Goal: Task Accomplishment & Management: Manage account settings

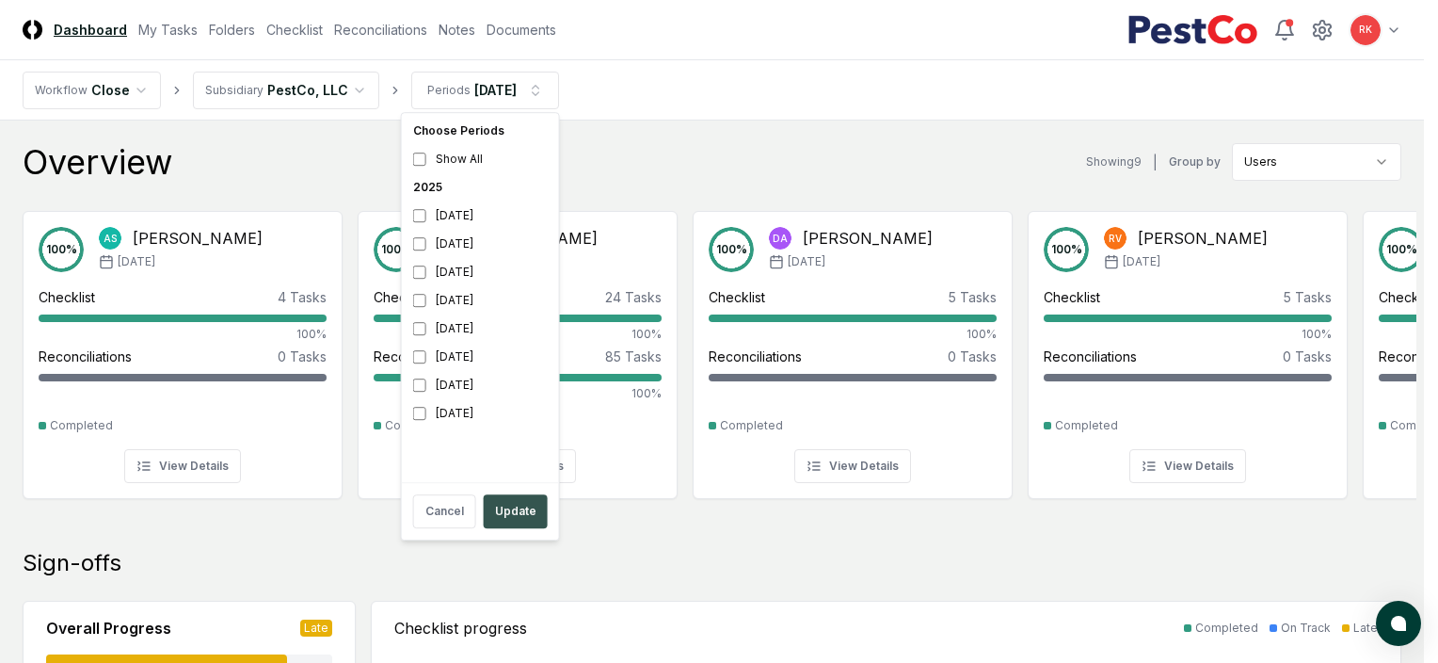
click at [522, 517] on button "Update" at bounding box center [516, 511] width 64 height 34
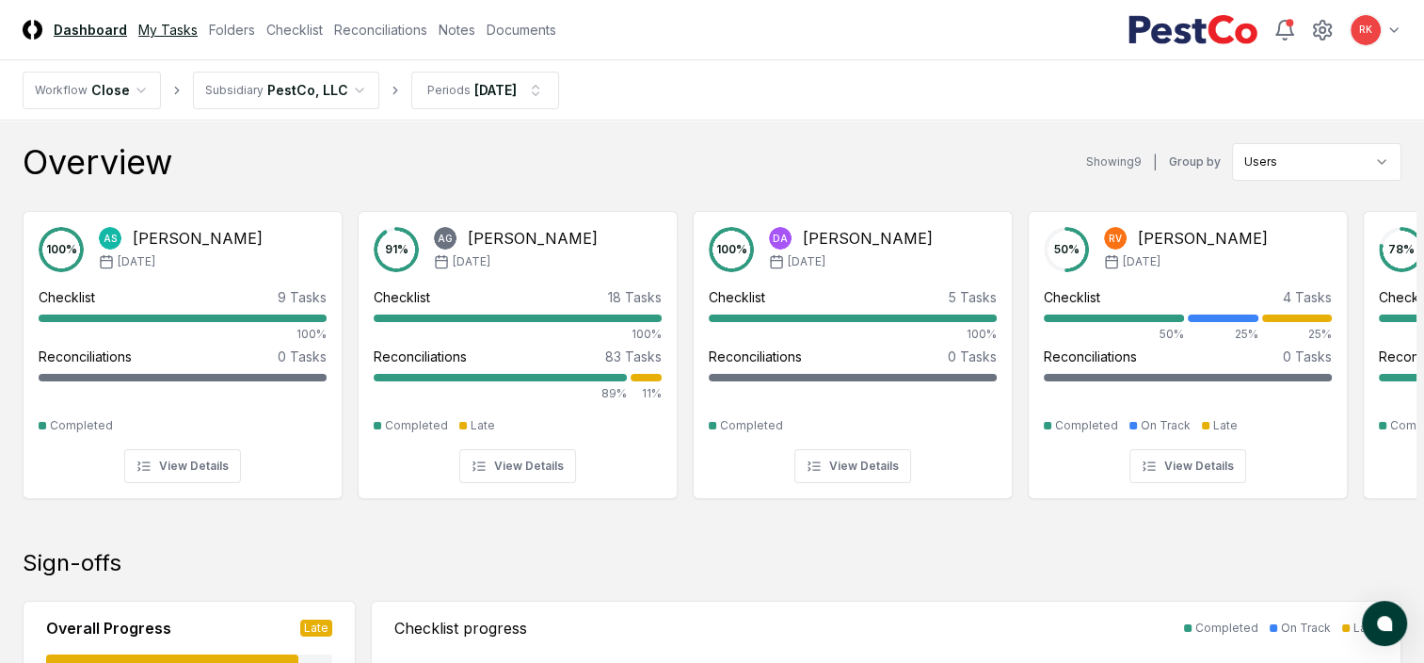
click at [181, 31] on link "My Tasks" at bounding box center [167, 30] width 59 height 20
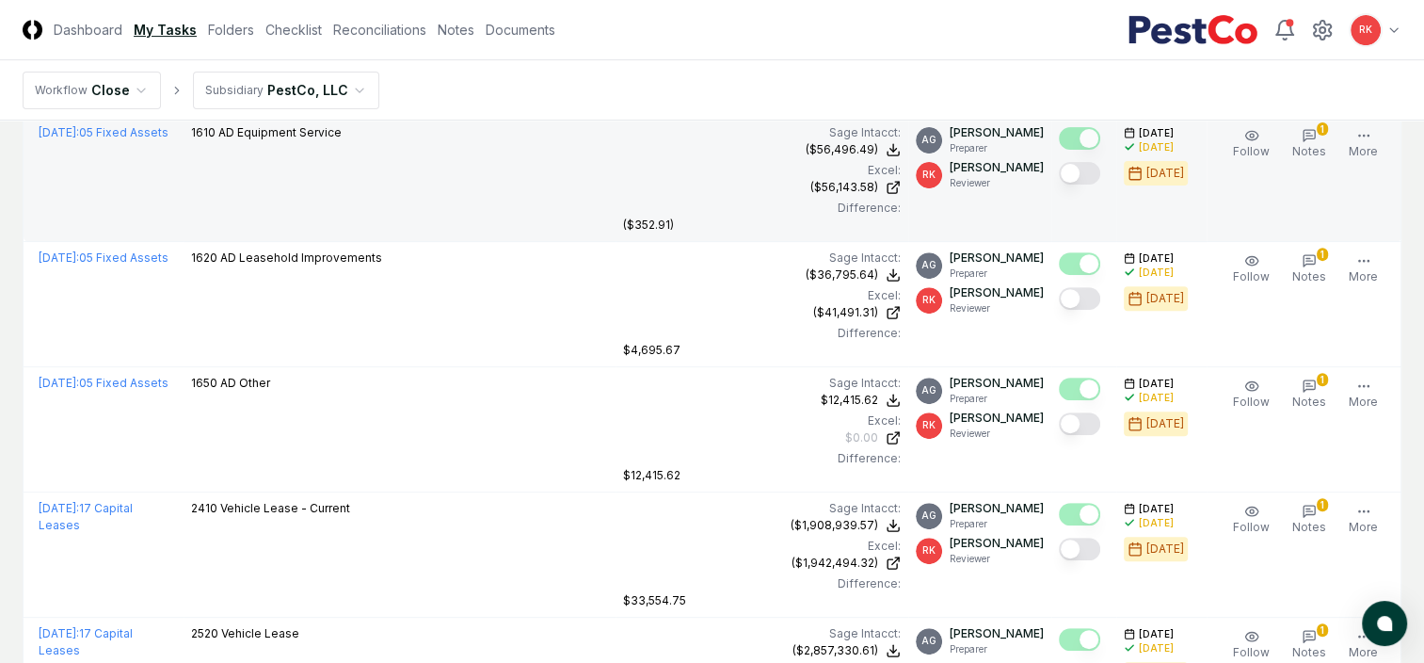
scroll to position [661, 0]
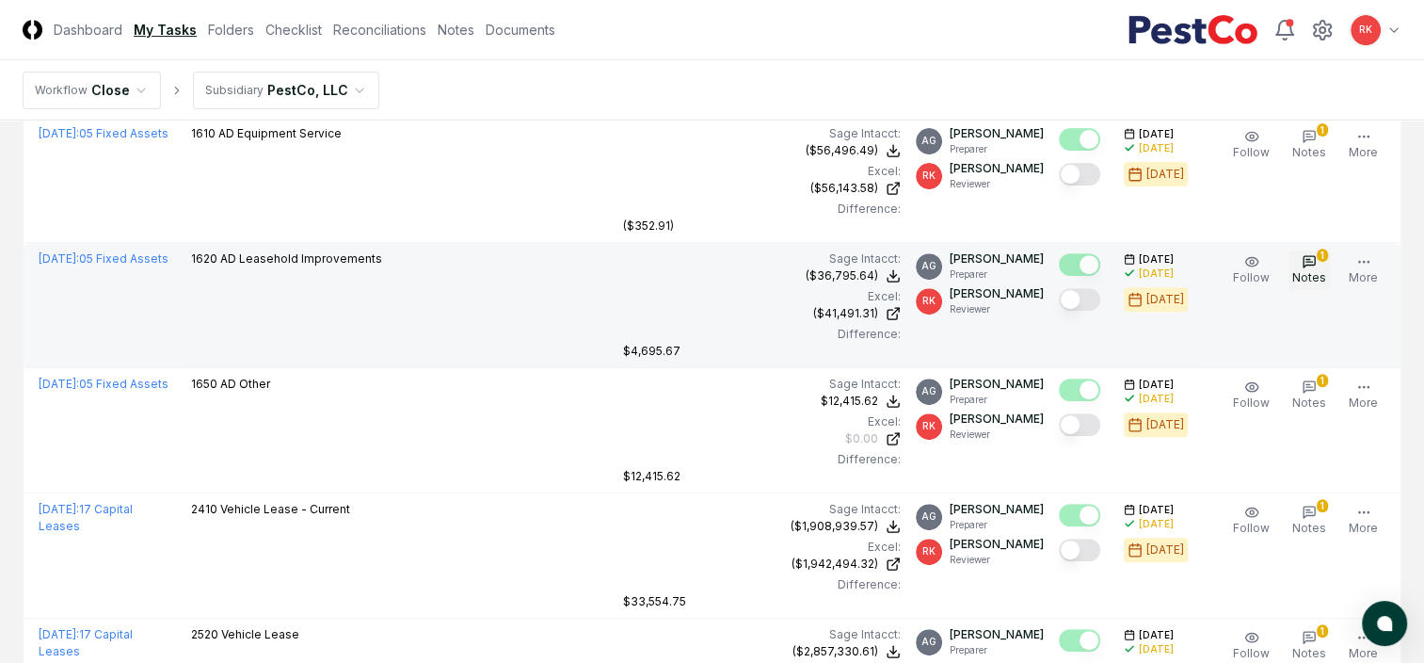
click at [1301, 265] on button "1 Notes" at bounding box center [1309, 270] width 41 height 40
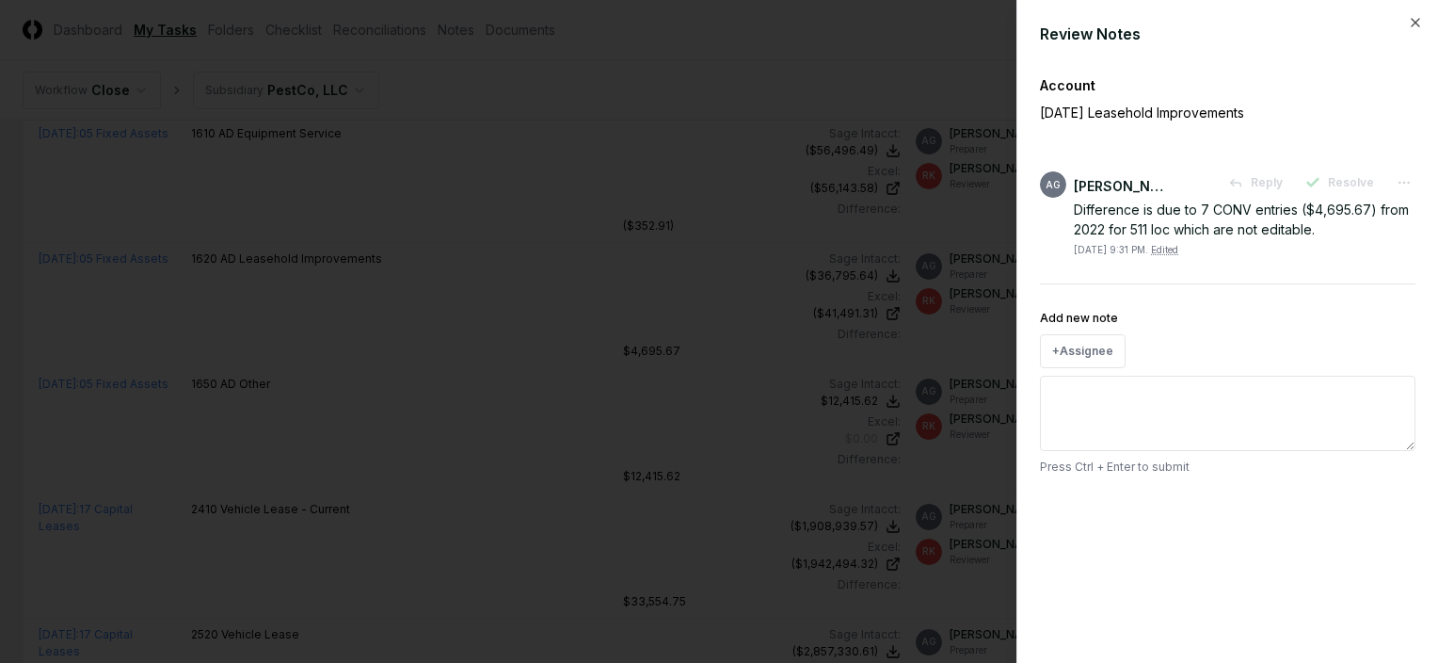
click at [722, 271] on div at bounding box center [719, 331] width 1438 height 663
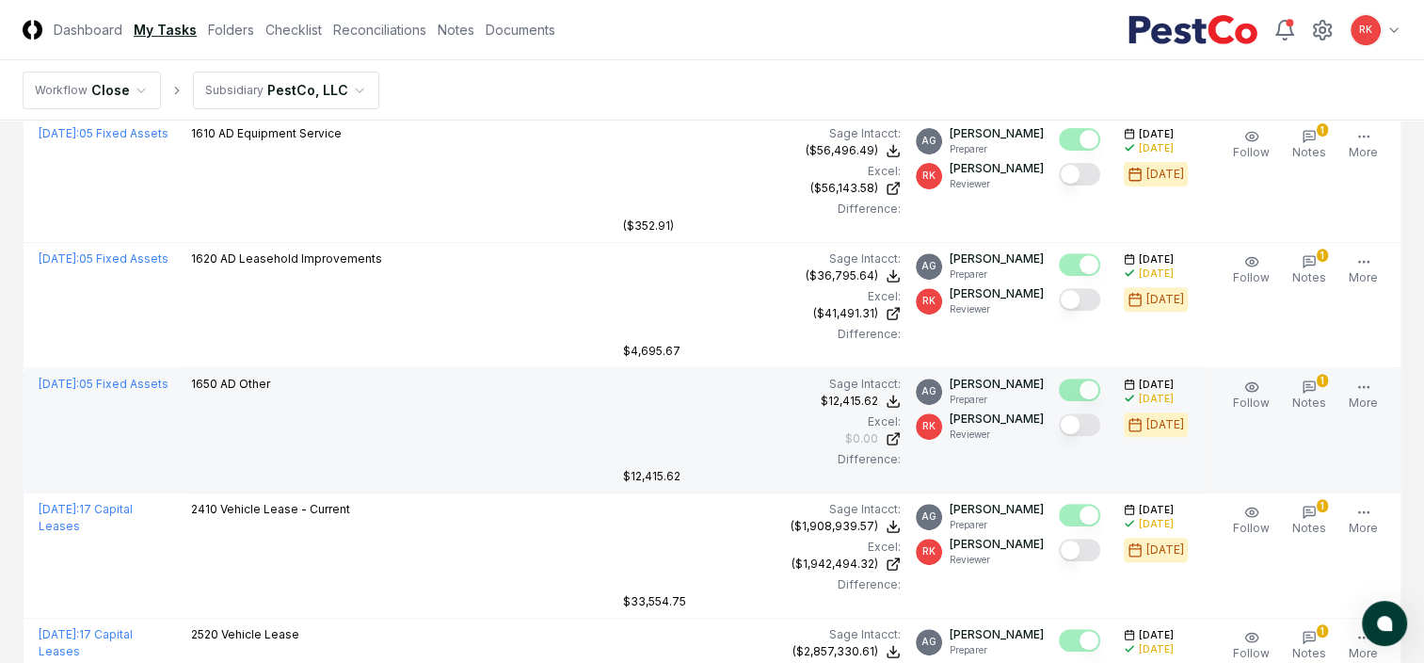
click at [1080, 427] on button "Mark complete" at bounding box center [1079, 424] width 41 height 23
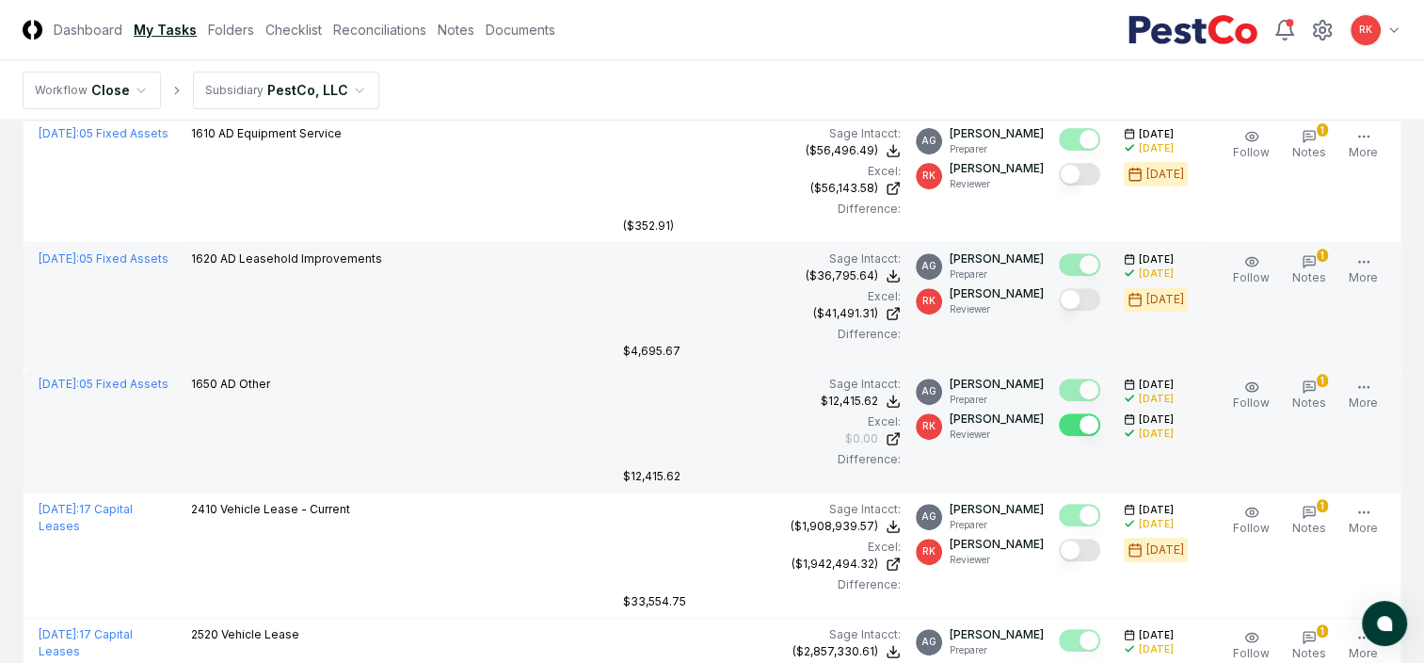
click at [1094, 301] on button "Mark complete" at bounding box center [1079, 299] width 41 height 23
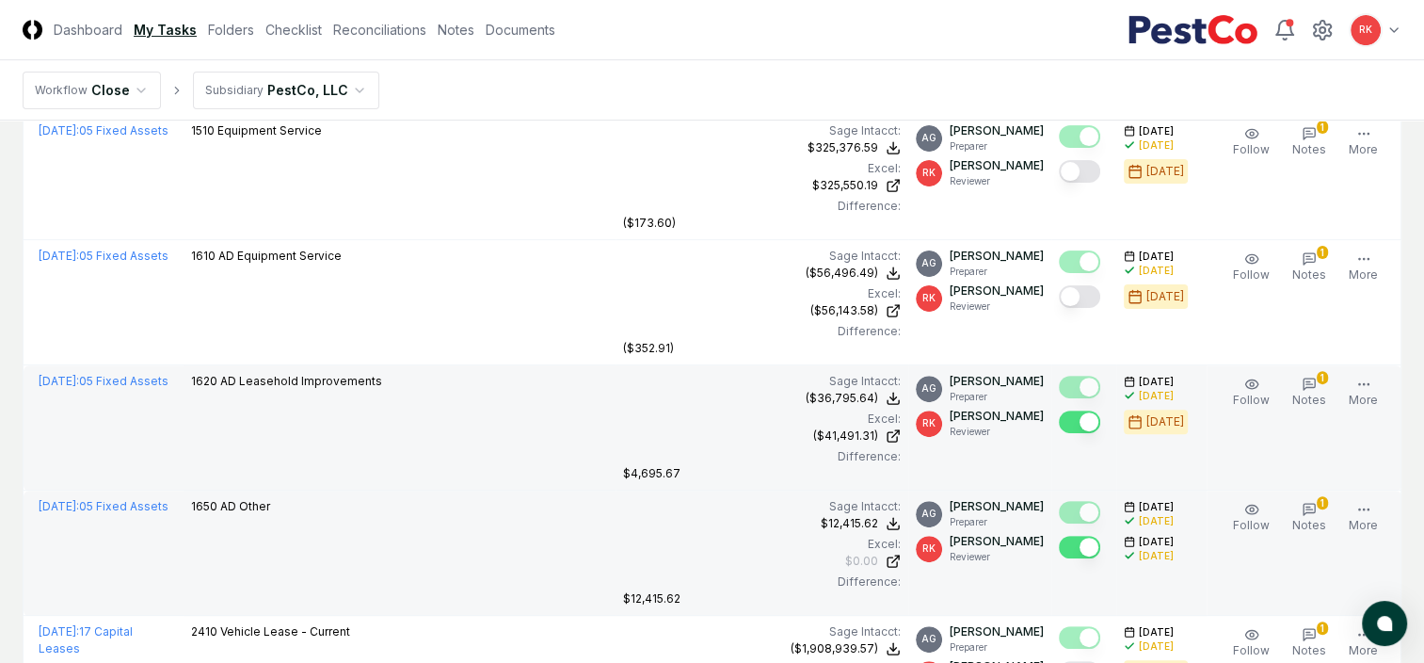
scroll to position [540, 0]
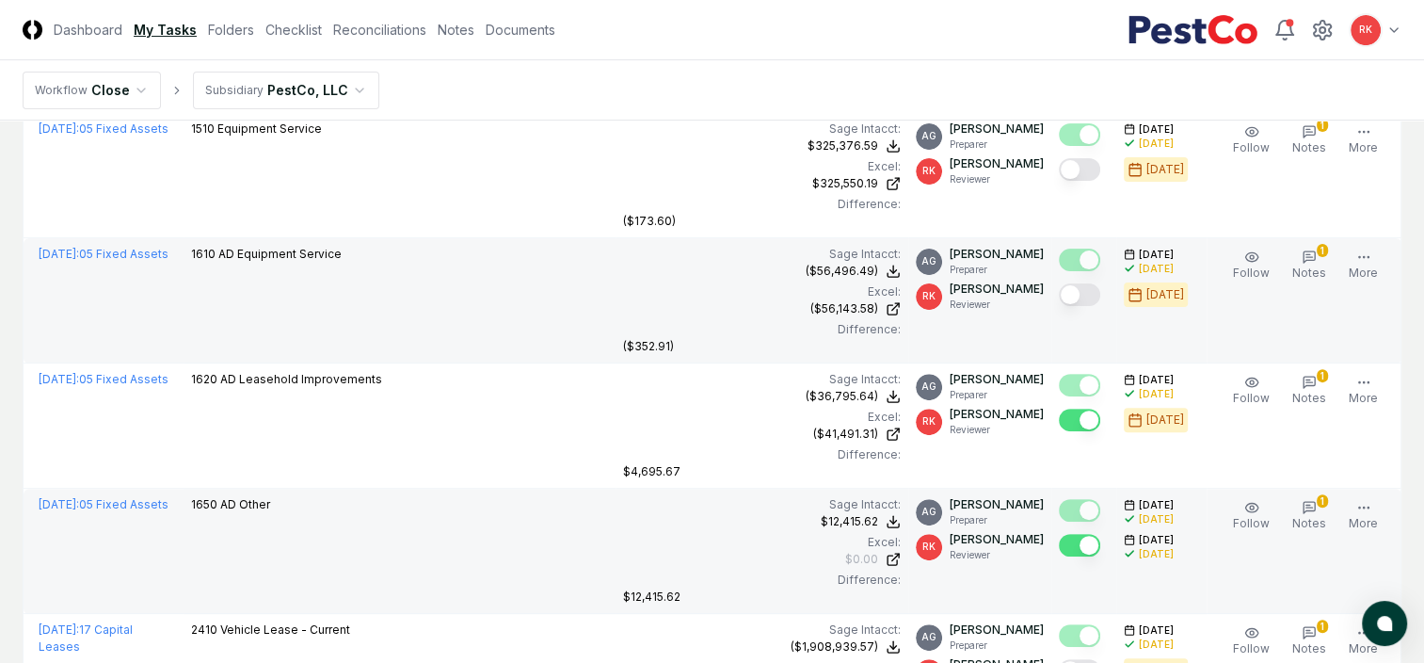
click at [1071, 296] on button "Mark complete" at bounding box center [1079, 294] width 41 height 23
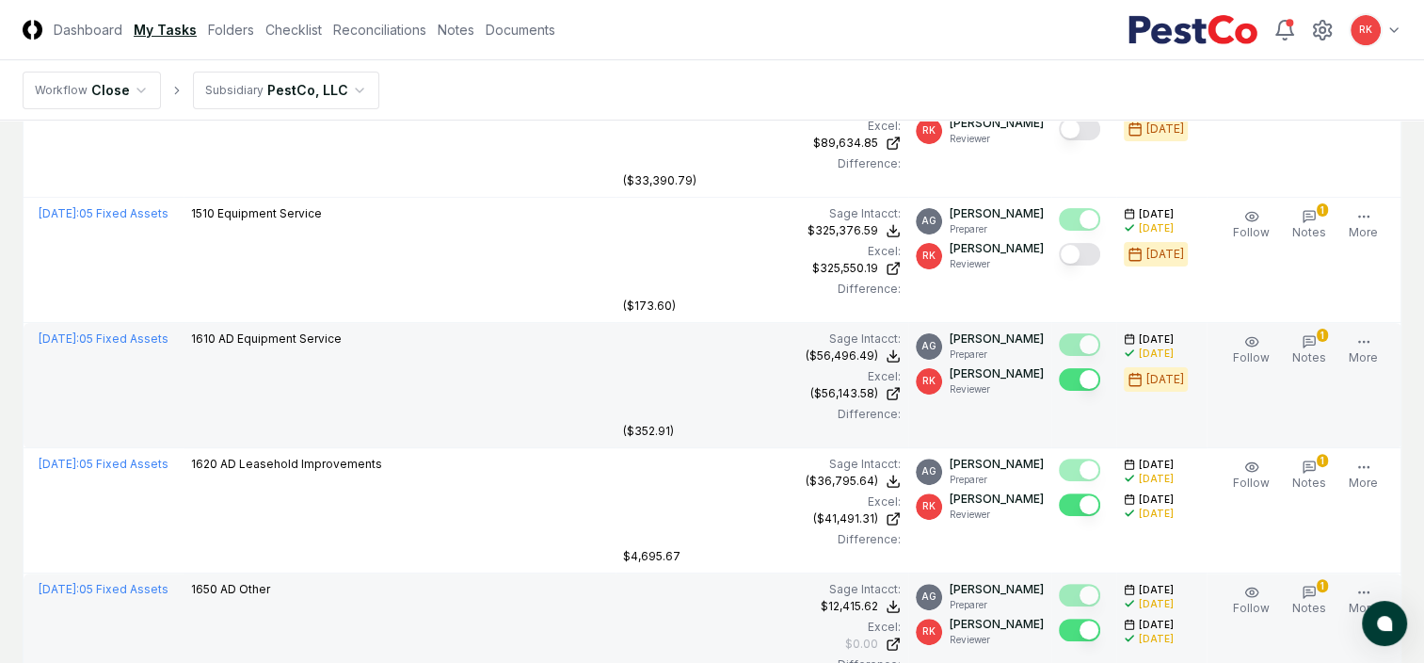
scroll to position [437, 0]
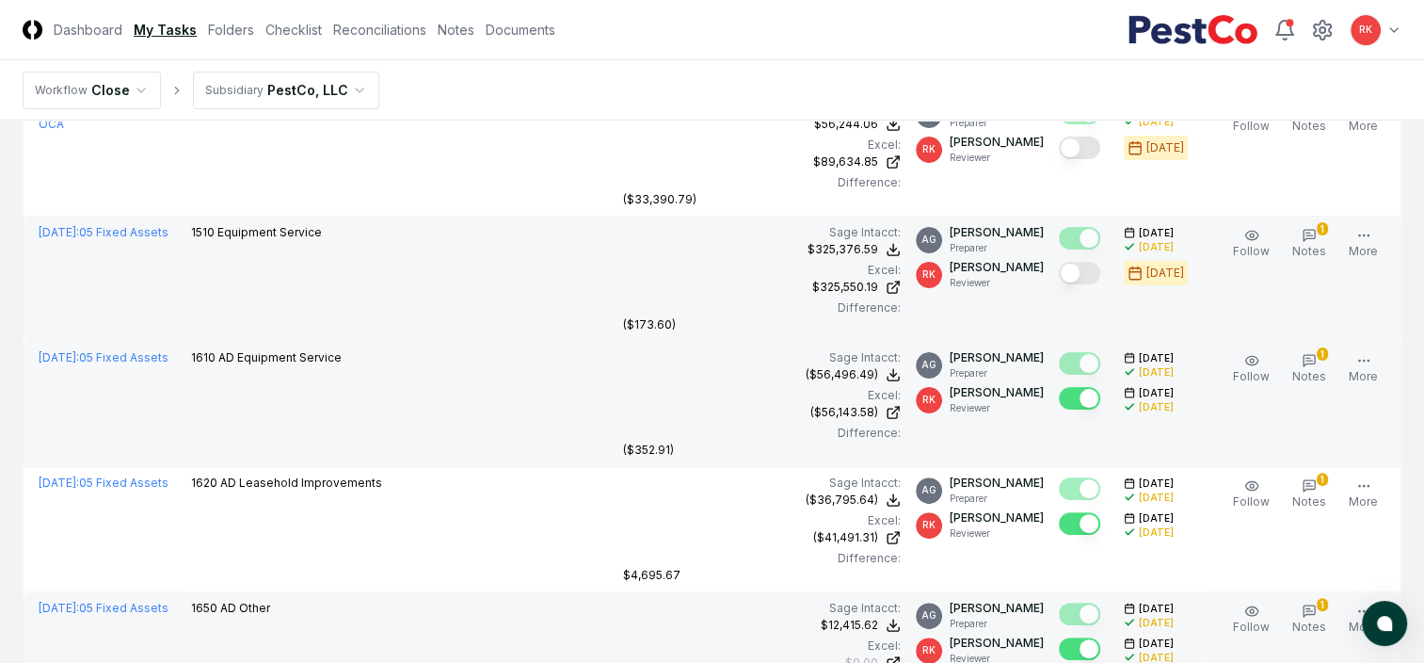
click at [1077, 279] on button "Mark complete" at bounding box center [1079, 273] width 41 height 23
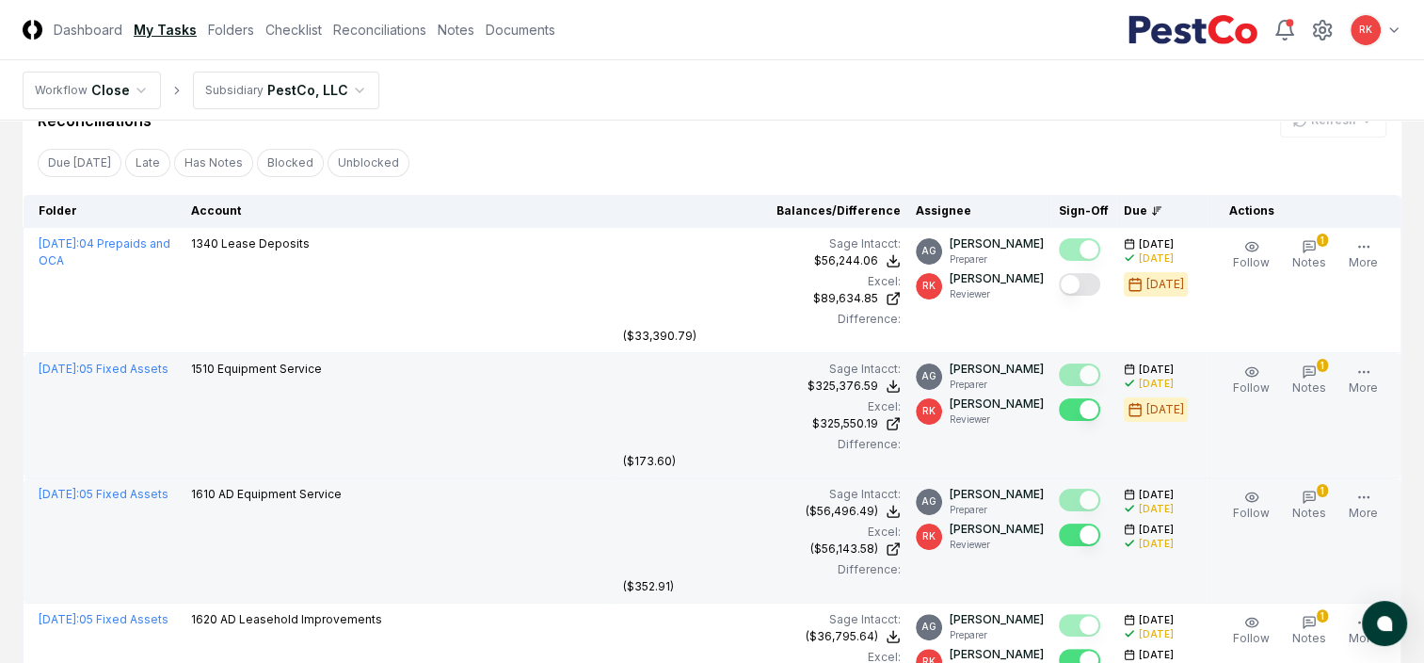
scroll to position [297, 0]
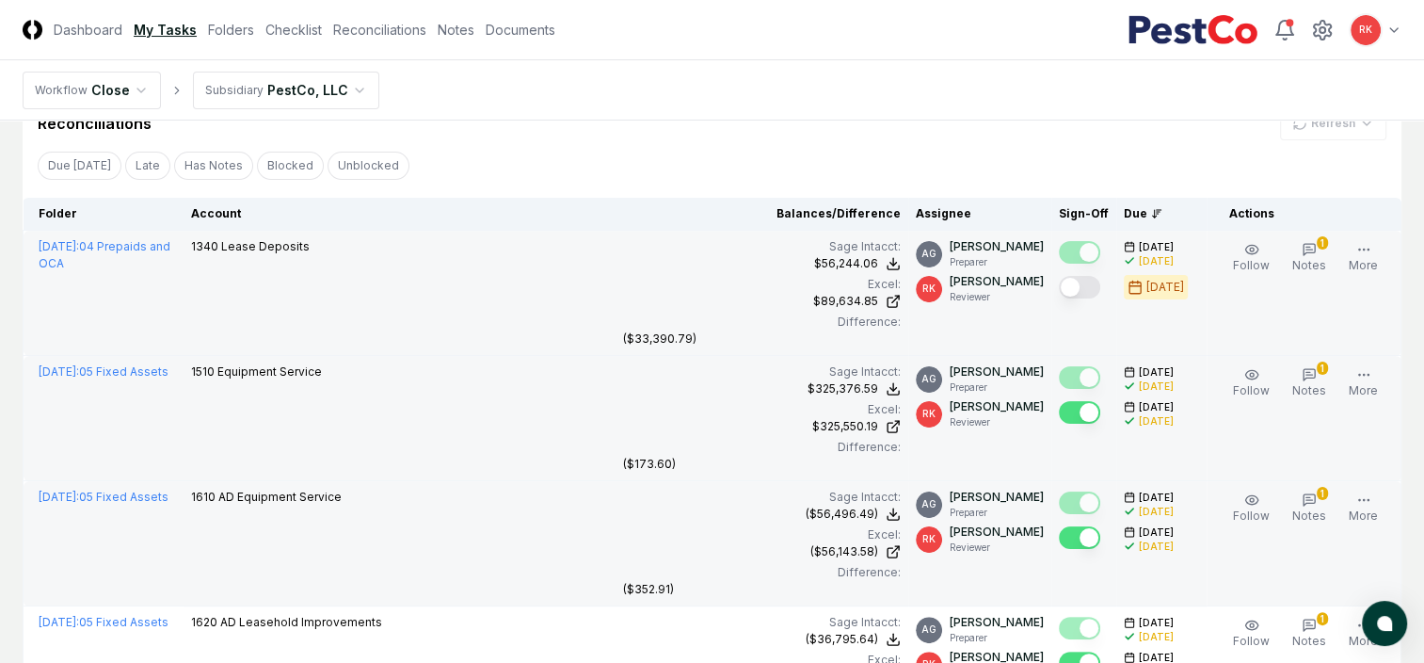
click at [1081, 279] on button "Mark complete" at bounding box center [1079, 287] width 41 height 23
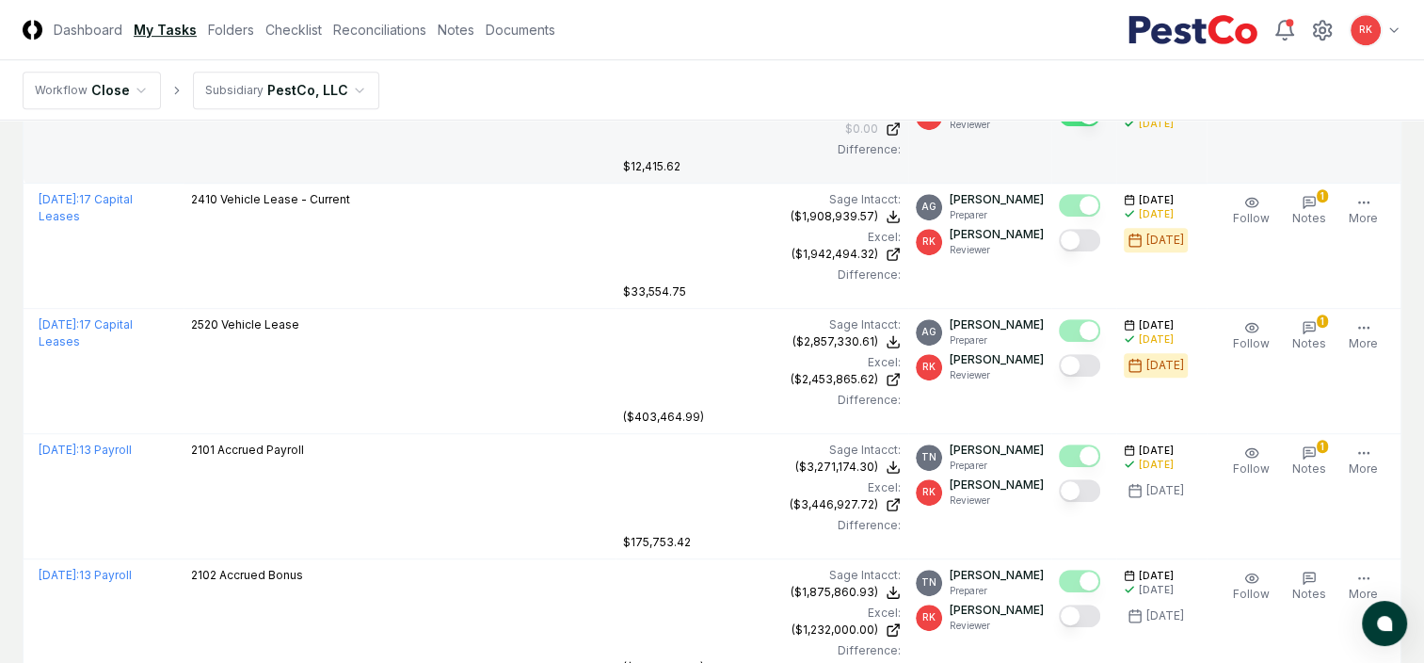
scroll to position [970, 0]
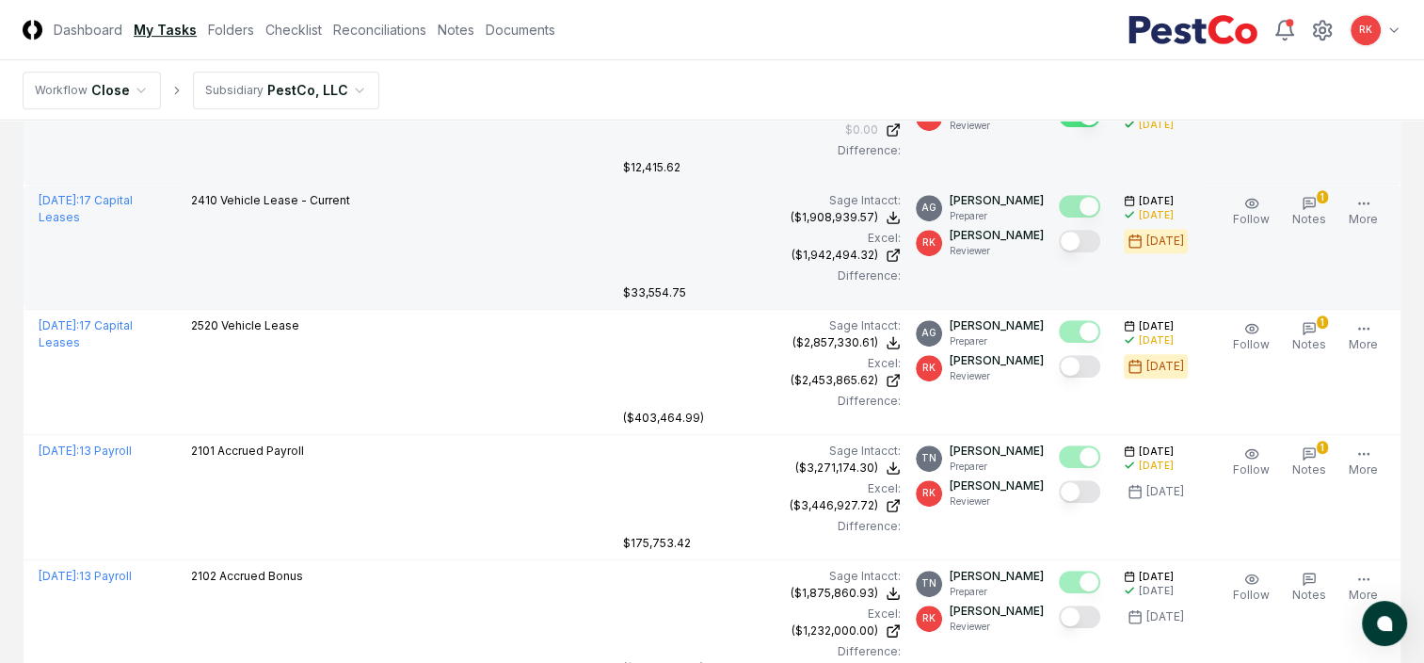
click at [1075, 238] on button "Mark complete" at bounding box center [1079, 241] width 41 height 23
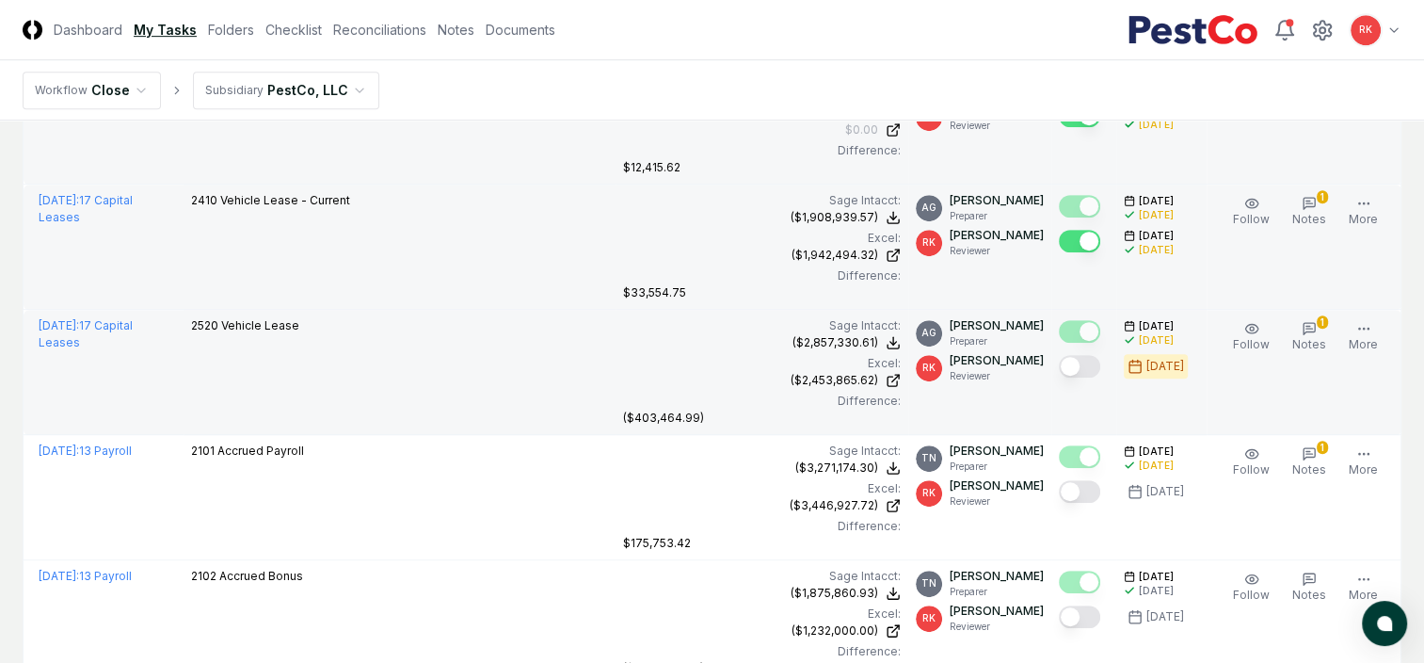
click at [1077, 359] on button "Mark complete" at bounding box center [1079, 366] width 41 height 23
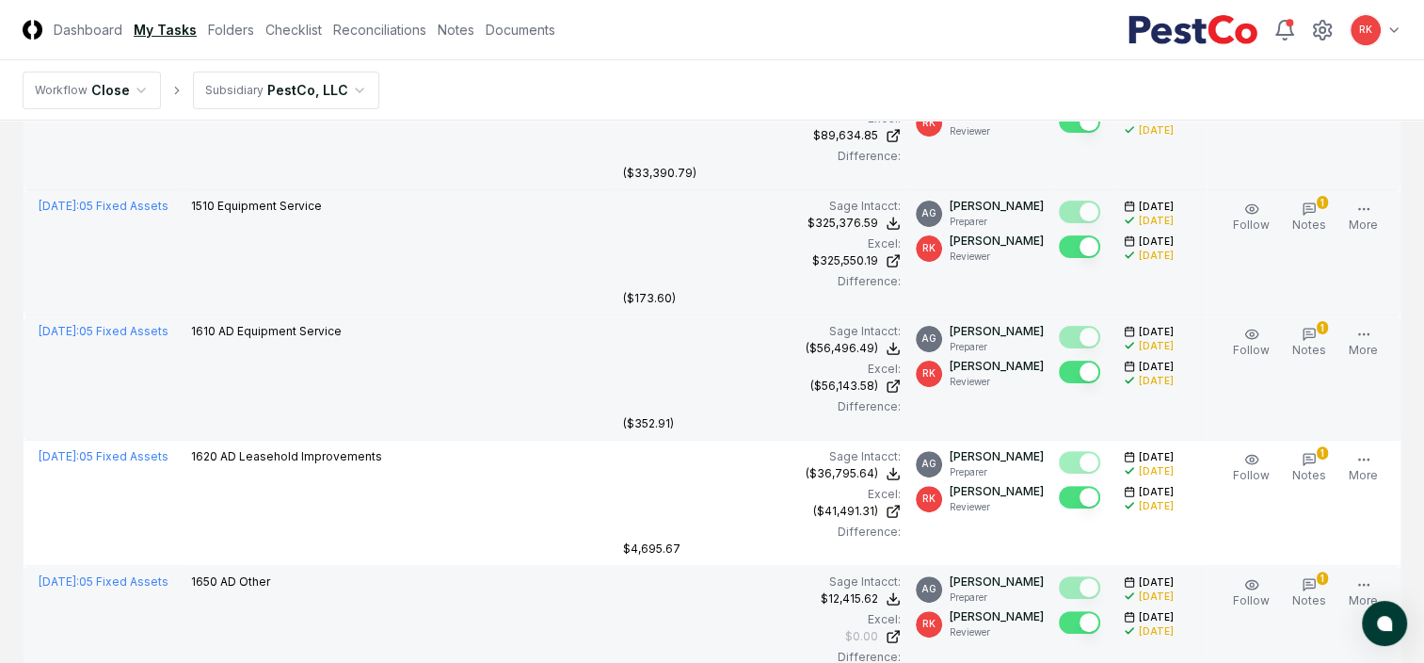
scroll to position [0, 0]
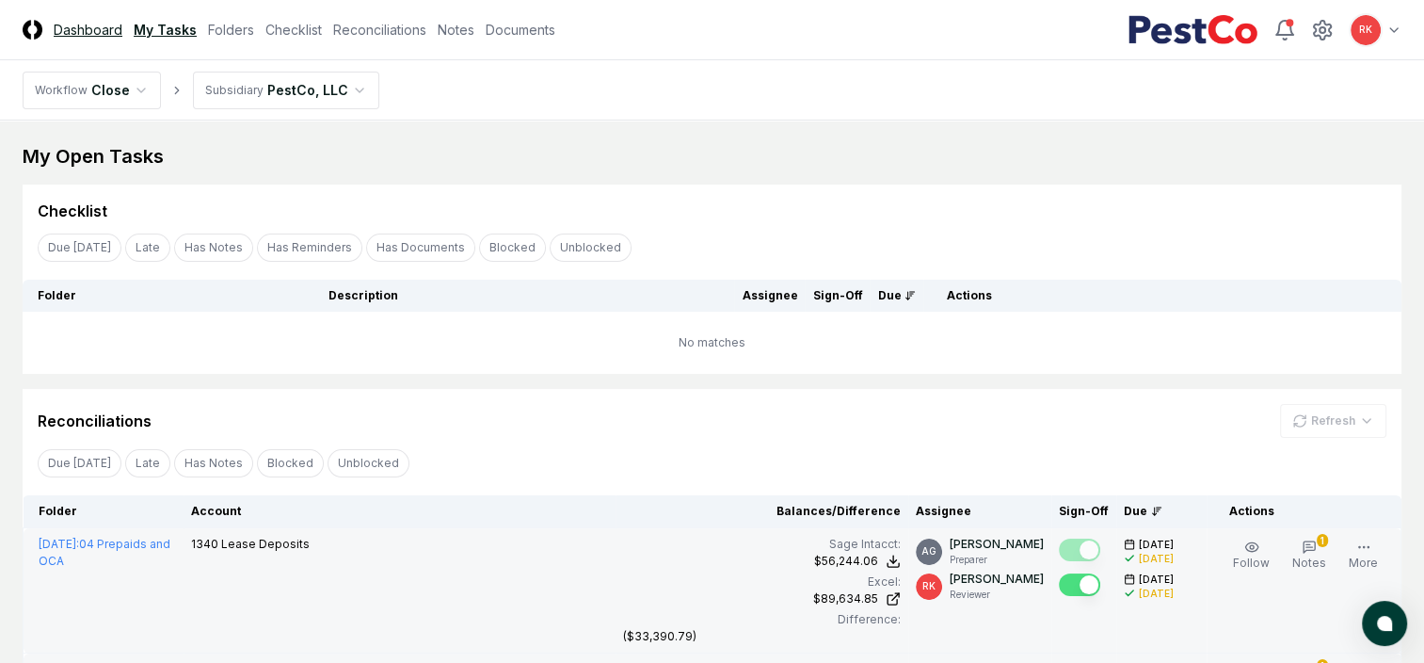
click at [103, 25] on link "Dashboard" at bounding box center [88, 30] width 69 height 20
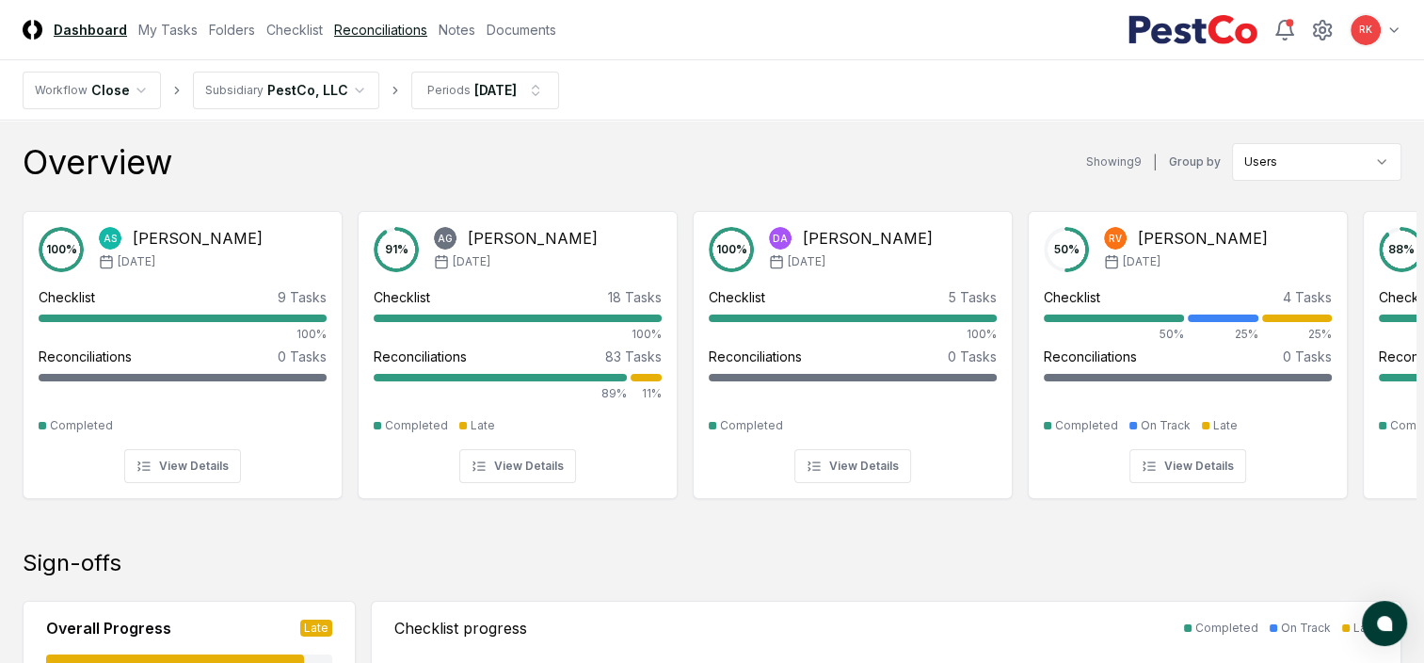
click at [367, 24] on link "Reconciliations" at bounding box center [380, 30] width 93 height 20
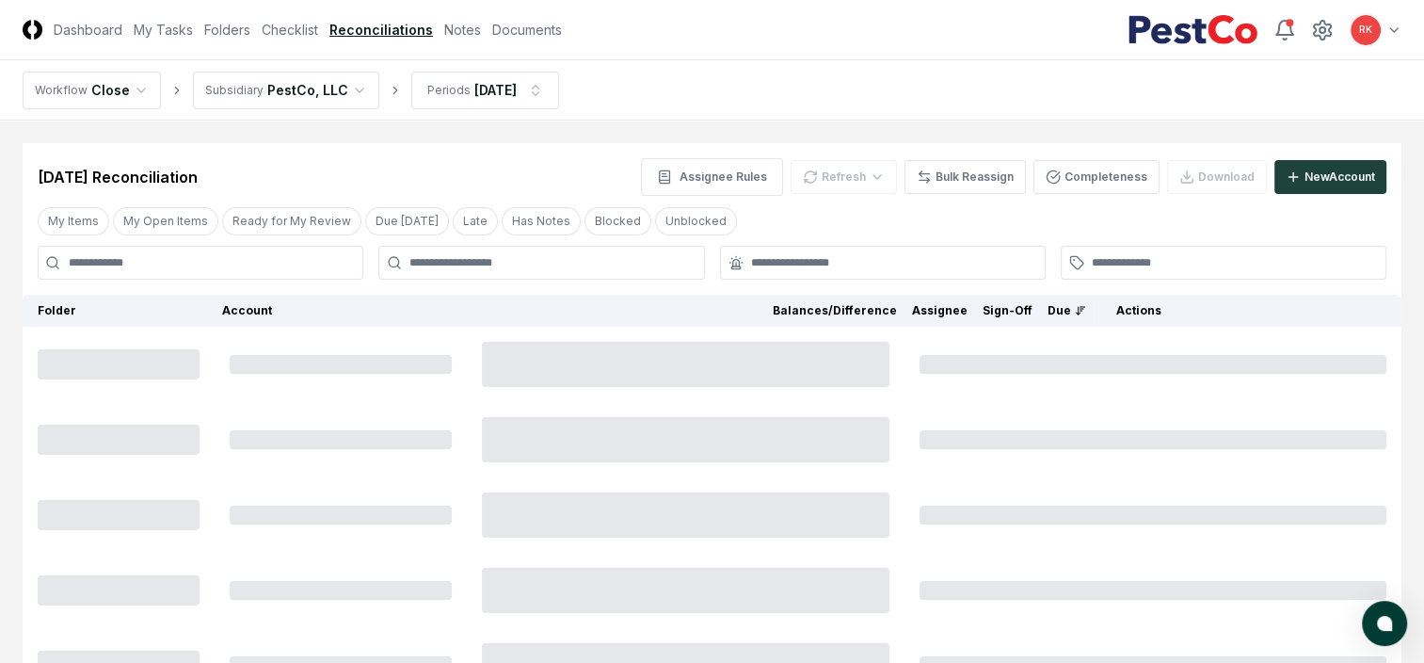
click at [367, 30] on link "Reconciliations" at bounding box center [381, 30] width 104 height 20
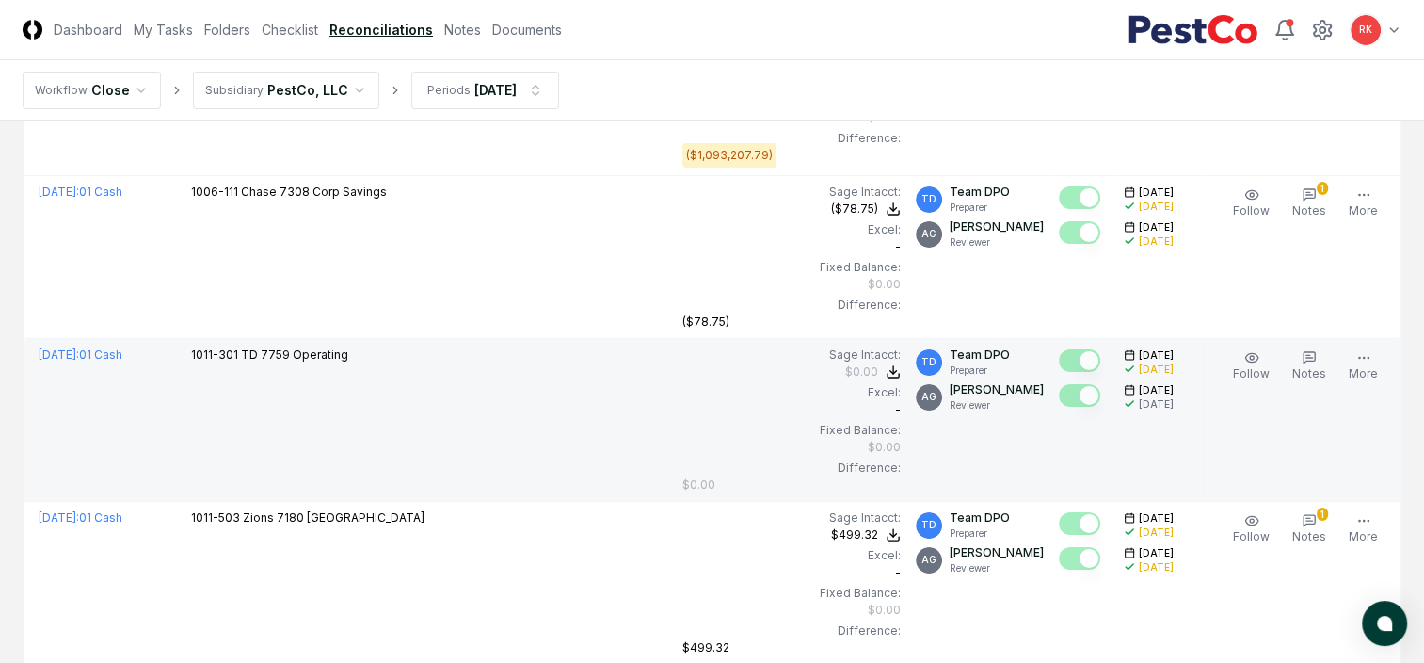
scroll to position [7087, 0]
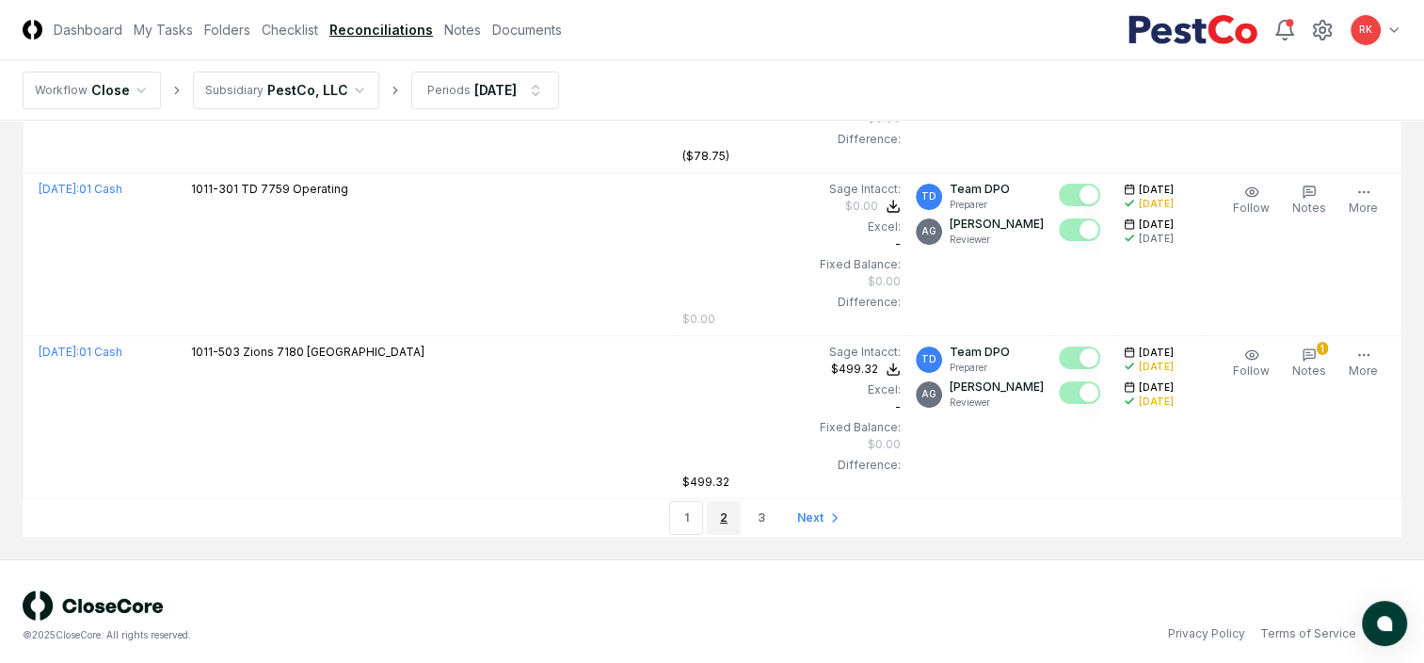
click at [720, 505] on link "2" at bounding box center [724, 518] width 34 height 34
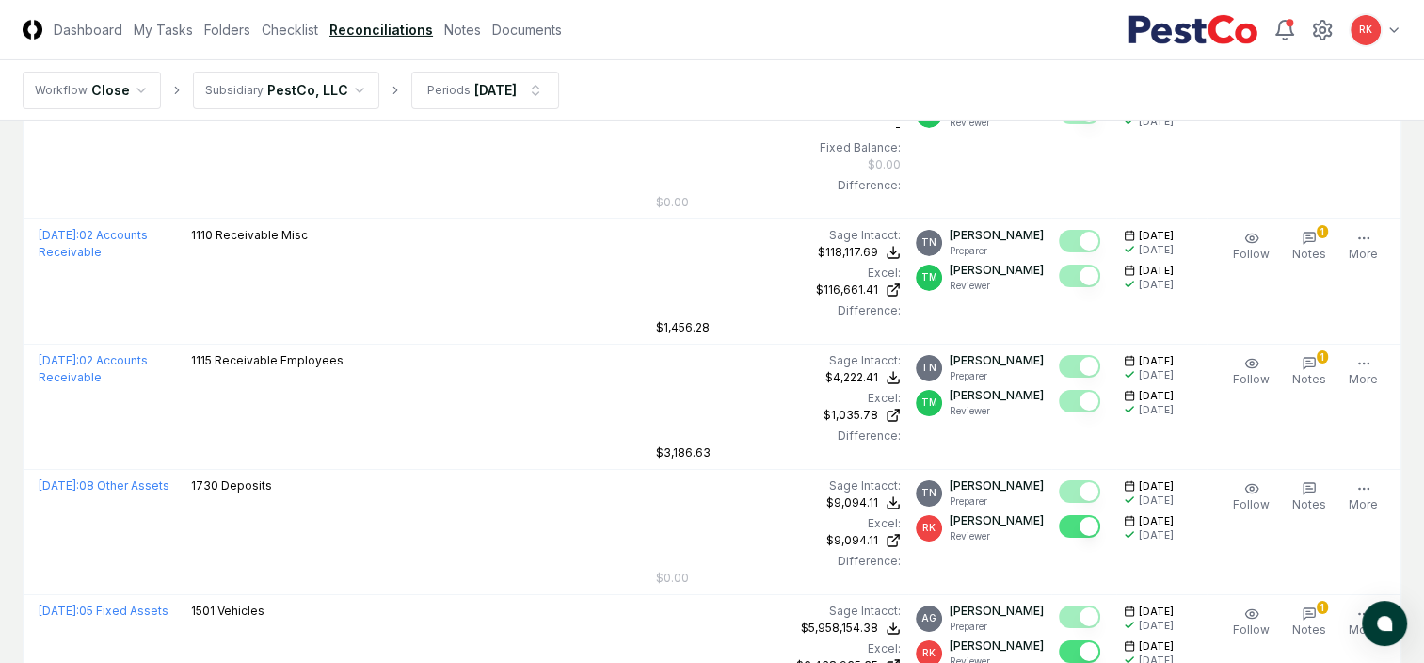
scroll to position [6970, 0]
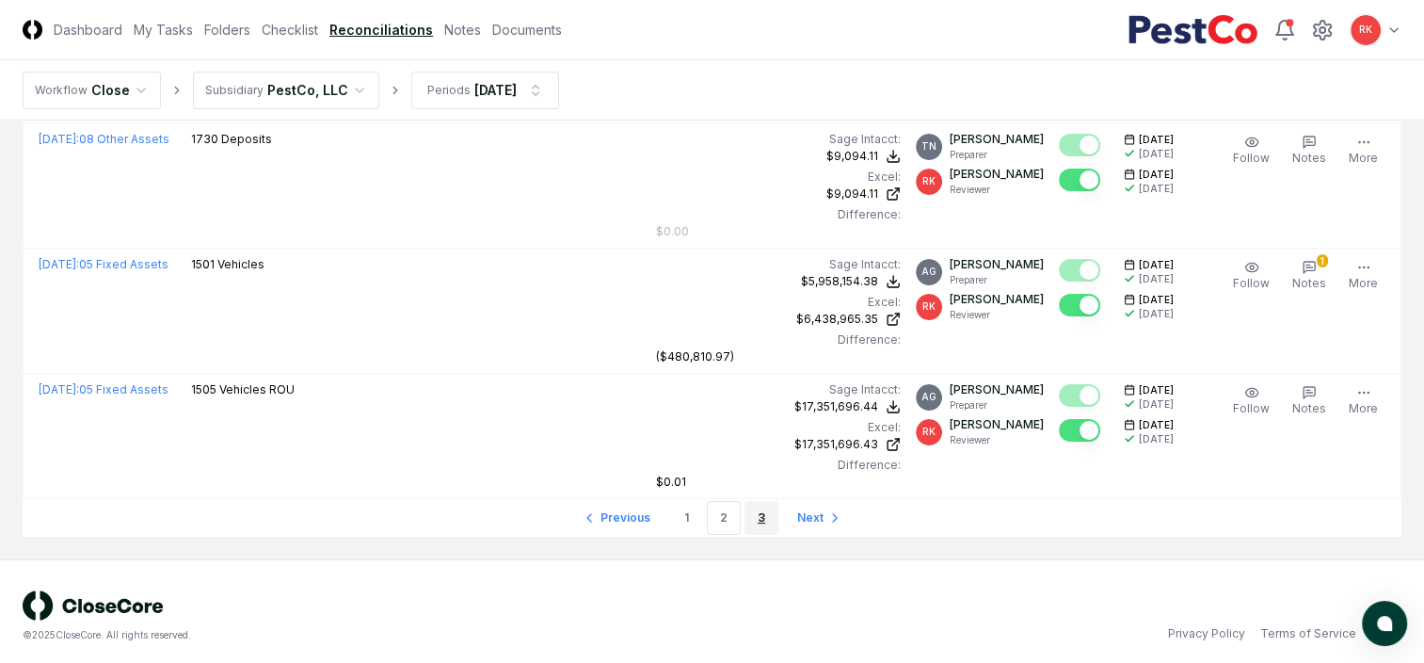
click at [756, 514] on link "3" at bounding box center [762, 518] width 34 height 34
click at [756, 514] on li "3" at bounding box center [762, 518] width 34 height 34
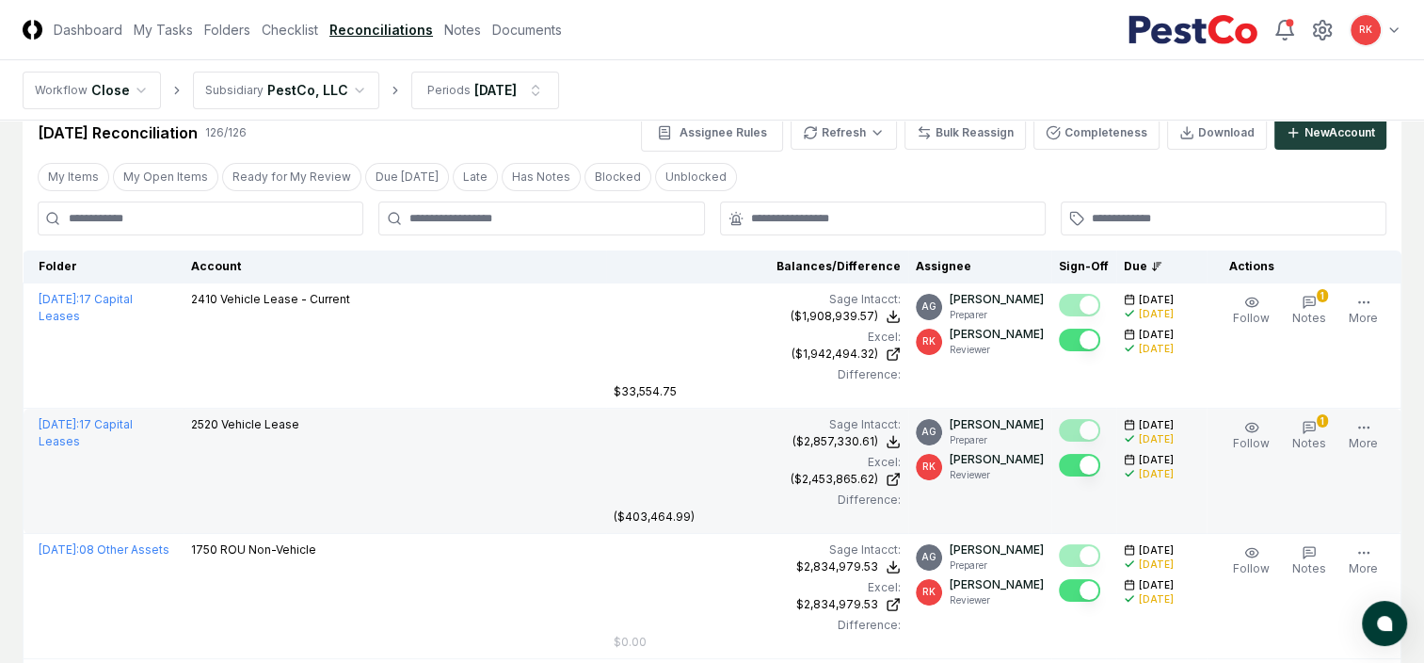
scroll to position [30, 0]
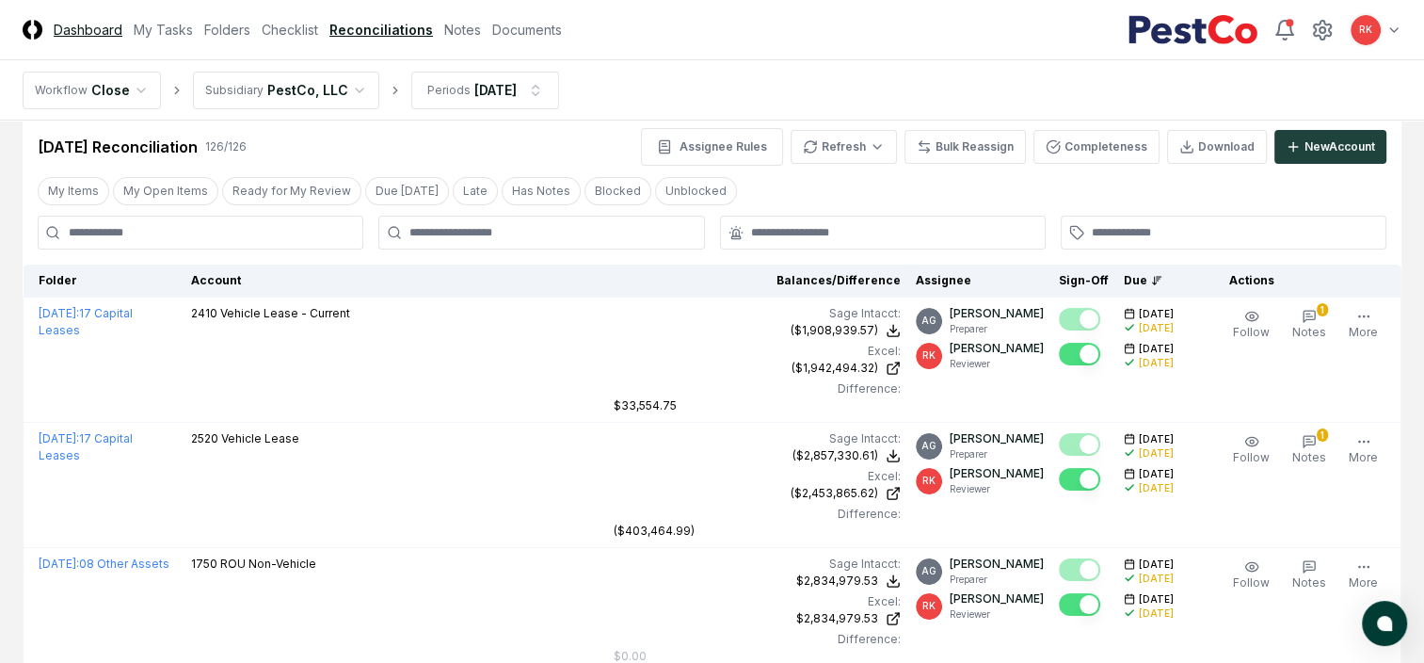
click at [98, 27] on link "Dashboard" at bounding box center [88, 30] width 69 height 20
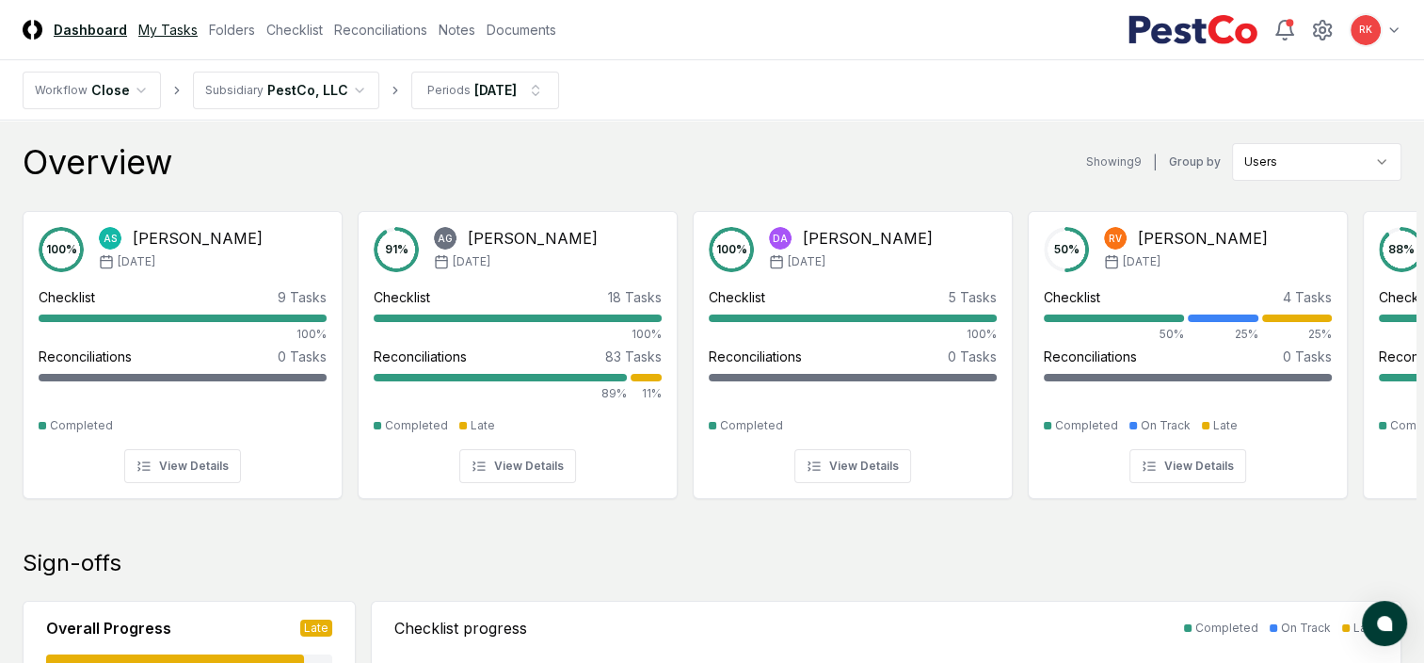
click at [169, 30] on link "My Tasks" at bounding box center [167, 30] width 59 height 20
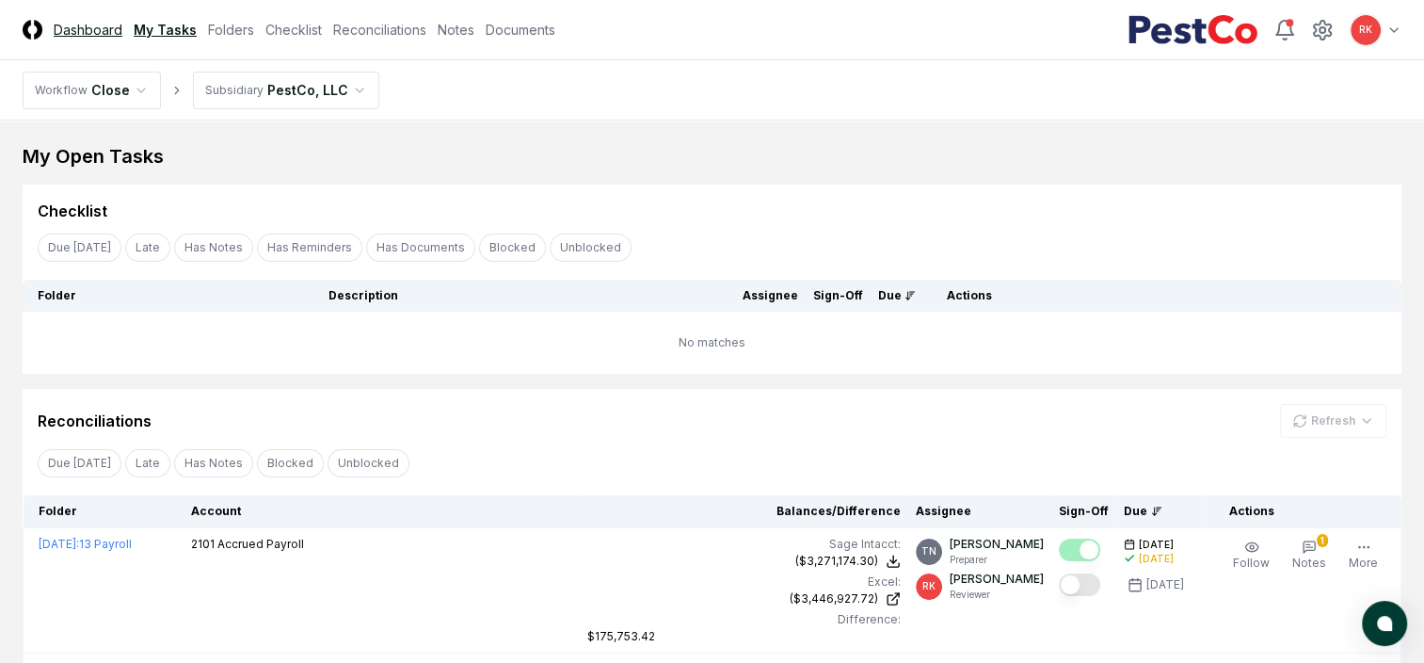
click at [97, 25] on link "Dashboard" at bounding box center [88, 30] width 69 height 20
